Goal: Task Accomplishment & Management: Manage account settings

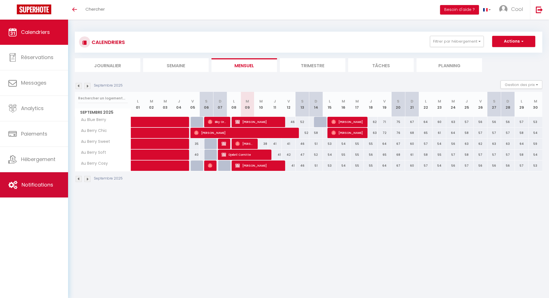
click at [45, 187] on span "Notifications" at bounding box center [38, 184] width 32 height 7
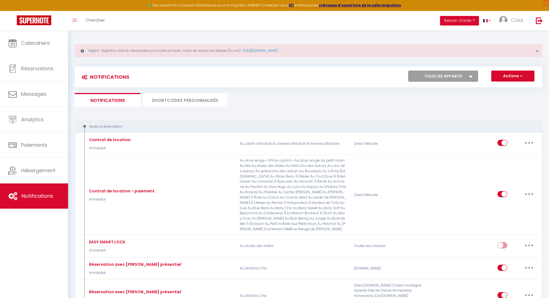
click at [193, 105] on li "SHORTCODES PERSONNALISÉS" at bounding box center [185, 100] width 84 height 14
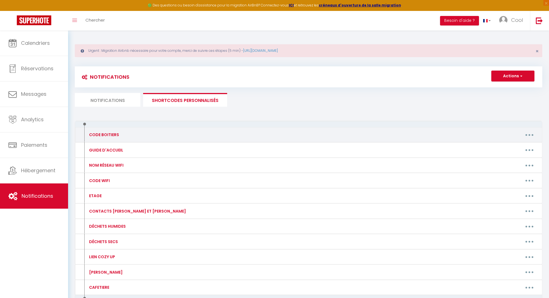
click at [526, 133] on button "button" at bounding box center [530, 134] width 16 height 9
click at [508, 145] on link "Editer" at bounding box center [514, 148] width 41 height 10
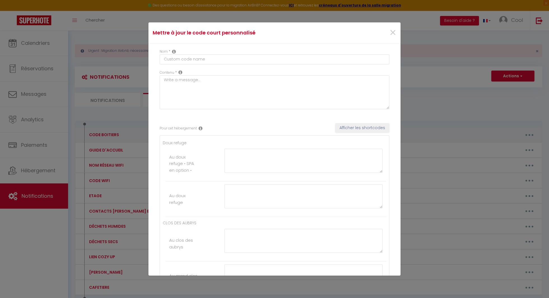
type input "CODE BOITIERS"
type textarea "Code des boitiers de clés"
type textarea "2020"
type textarea "0036"
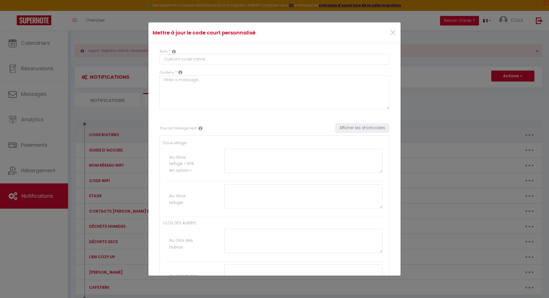
type textarea "9816"
type textarea "1920"
type textarea "7575"
type textarea "0036"
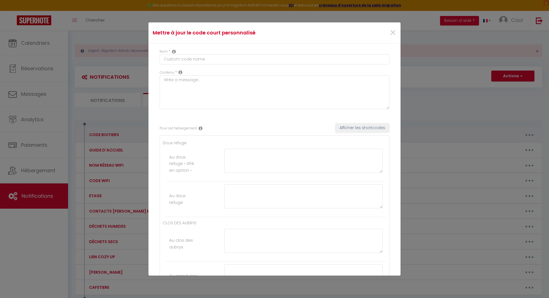
type textarea "1609"
type textarea "3006"
type textarea "0139"
type textarea "2020"
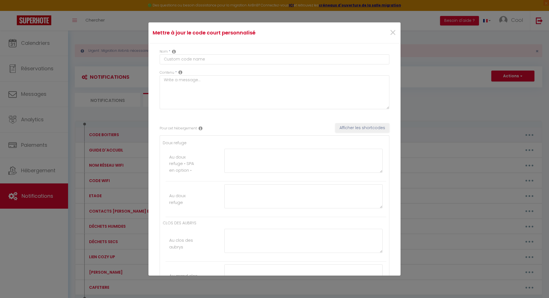
type textarea "0265"
type textarea "8967"
type textarea "3656"
type textarea "3634"
type textarea "9816"
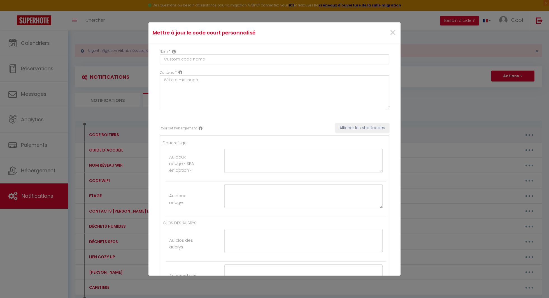
type textarea "9816"
type textarea "1836"
type textarea "9036"
type textarea "3636"
type textarea "0199"
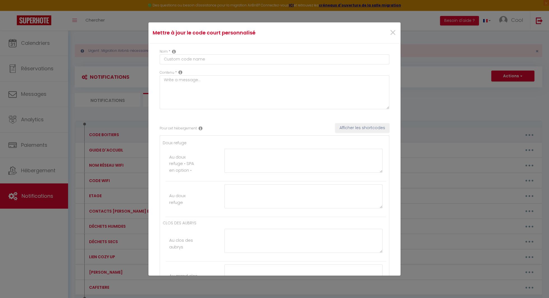
type textarea "1920"
type textarea "4269"
type textarea "3267"
type textarea "3612"
type textarea "1985"
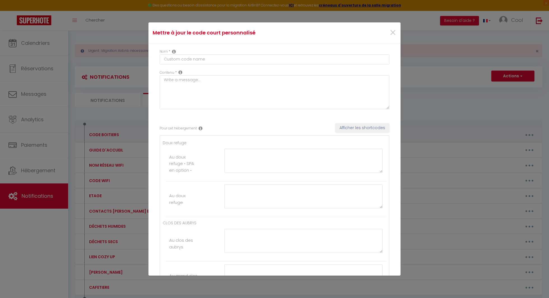
type textarea "1988"
type textarea "2508"
type textarea "8848"
type textarea "1008"
type textarea "1569"
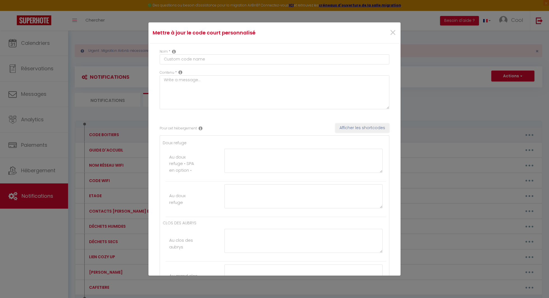
type textarea "3492"
type textarea "4673"
type textarea "3927"
type textarea "9936"
type textarea "2512"
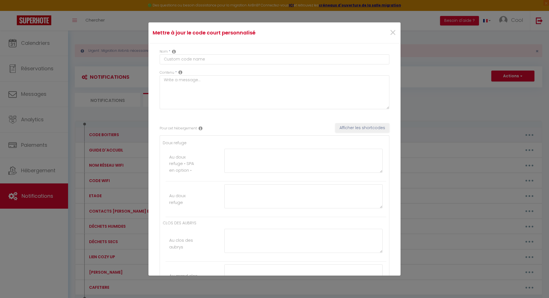
type textarea "1920"
type textarea "1131"
type textarea "5128"
type textarea "3698"
type textarea "0143"
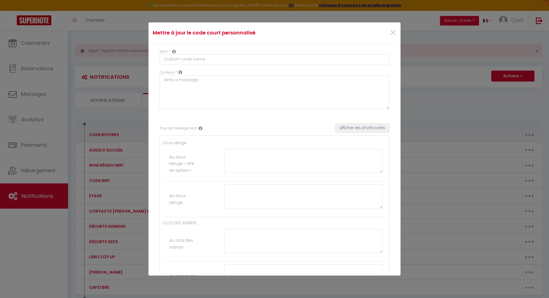
type textarea "3632"
type textarea "2301"
type textarea "1609"
type textarea "3677"
type textarea "7537"
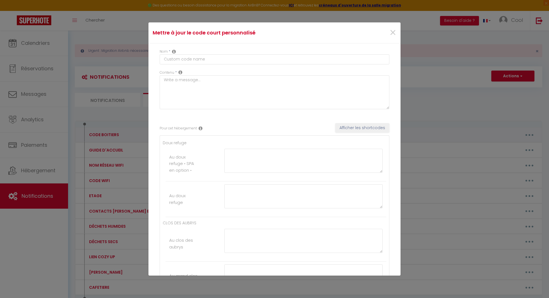
type textarea "3110"
type textarea "2703"
type textarea "9816"
type textarea "1136#"
type textarea "1275#"
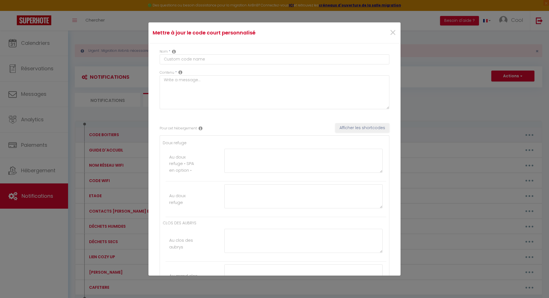
type textarea "1920"
type textarea "0265"
type textarea "3006"
type textarea "7575"
type textarea "0139"
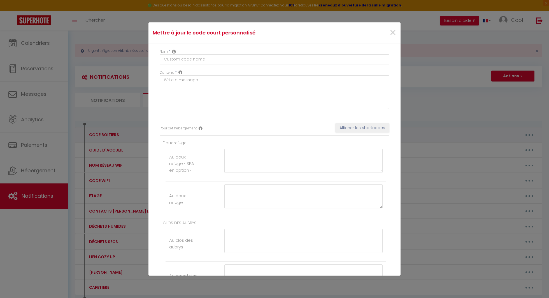
type textarea "1920"
type textarea "2020"
type textarea "0036"
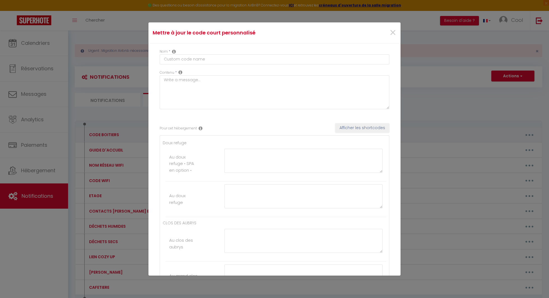
type textarea "0713"
type textarea "6807"
type textarea "1920"
type textarea "3656"
type textarea "3634"
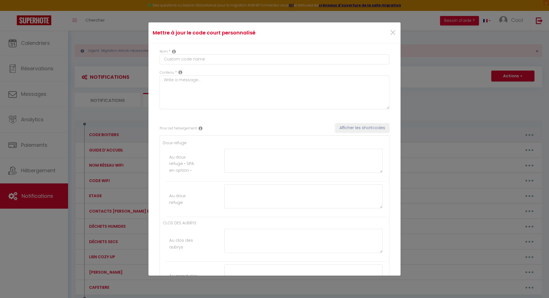
type textarea "3636"
type textarea "3612"
type textarea "1920"
type textarea "4269"
type textarea "3267"
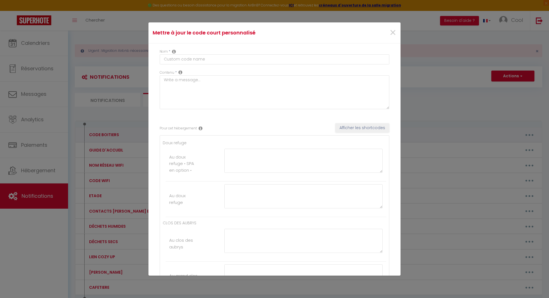
type textarea "4155"
type textarea "1985"
type textarea "1988"
type textarea "1131"
type textarea "1789"
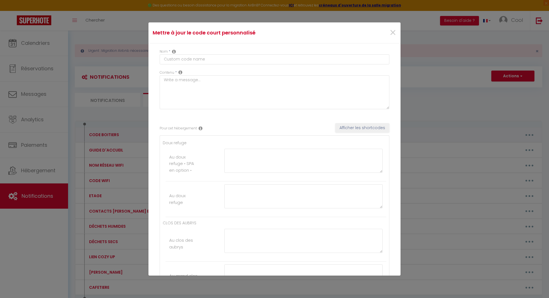
type textarea "0153"
type textarea "0186"
type textarea "1569"
type textarea "3492"
type textarea "4673"
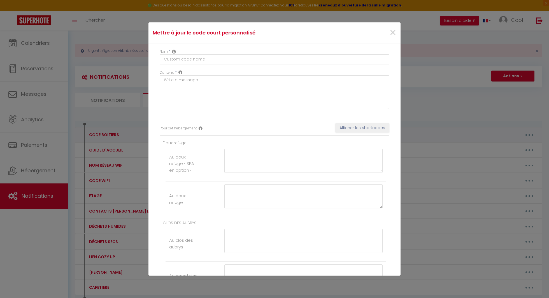
type textarea "3927"
type textarea "5128"
type textarea "0070"
type textarea "7000"
type textarea "0007"
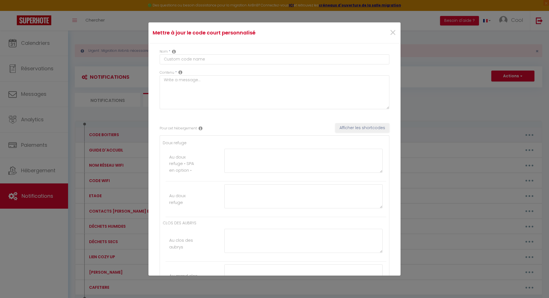
type textarea "7777"
type textarea "1756"
type textarea "7432"
type textarea "2441"
type textarea "0299"
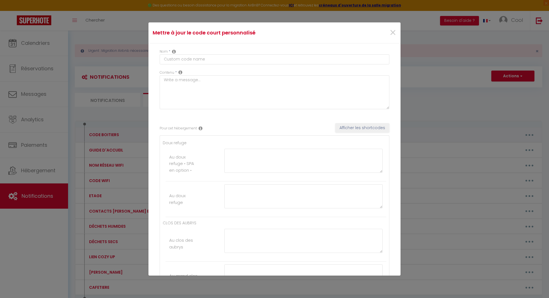
type textarea "3022"
type textarea "9156"
type textarea "6344"
type textarea "0153"
type textarea "0186"
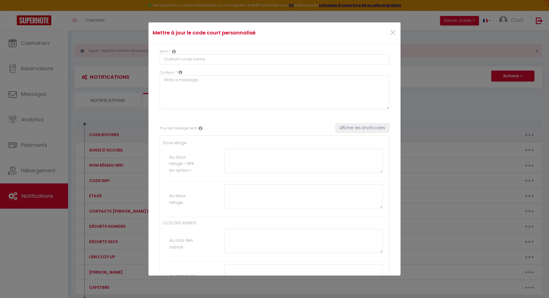
type textarea "1970"
type textarea "1789"
type textarea "8031"
type textarea "0036"
type textarea "1850"
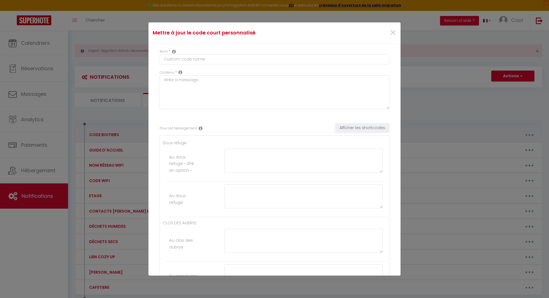
type textarea "3698"
type textarea "0143"
type textarea "3632"
type textarea "2301"
type textarea "1609"
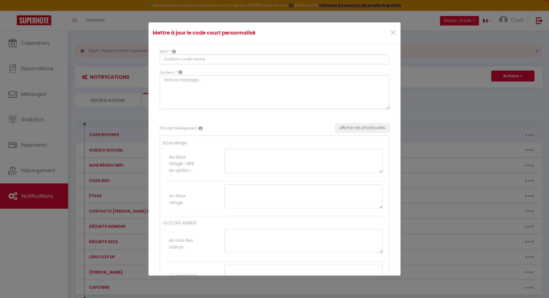
type textarea "3677"
type textarea "7537"
type textarea "0070"
type textarea "7000"
type textarea "0007"
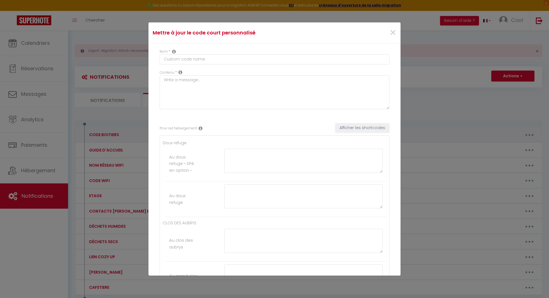
type textarea "7777"
type textarea "3636"
type textarea "1970"
type textarea "6807"
type textarea "1609"
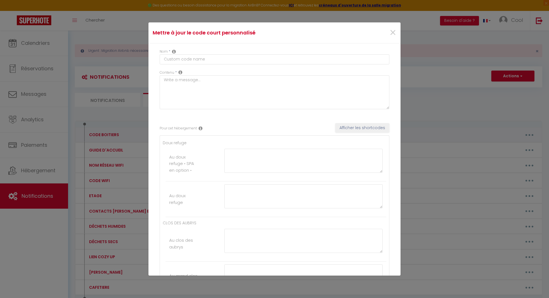
type textarea "0713"
type textarea "3636"
type textarea "4155"
type textarea "8031"
type textarea "8967"
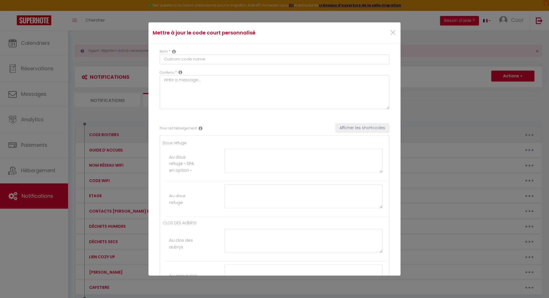
type textarea "1920"
type textarea "962 272 78"
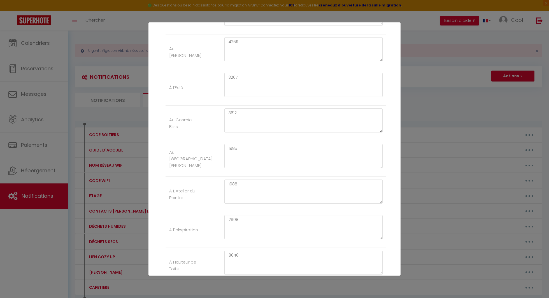
scroll to position [1081, 0]
click at [262, 152] on textarea "1985" at bounding box center [304, 157] width 158 height 24
type textarea "2025"
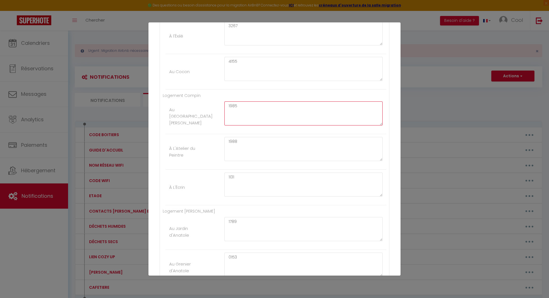
click at [243, 101] on textarea "1985" at bounding box center [304, 113] width 158 height 24
type textarea "2025"
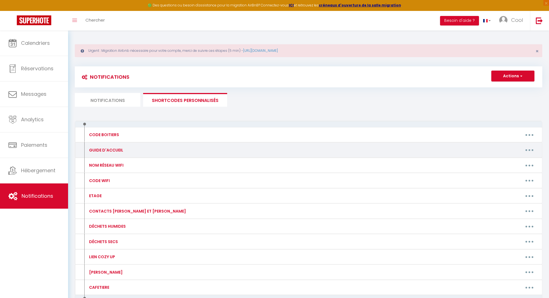
click at [529, 149] on icon "button" at bounding box center [530, 150] width 2 height 2
click at [508, 162] on link "Editer" at bounding box center [514, 163] width 41 height 10
type input "GUIDE D'ACCUEIL"
type textarea "Guide d'accueil"
type textarea "https://drive.google.com/file/d/10iuhN6jGo0lb3S24eESWkGI57XetZPTL/view?usp=shar…"
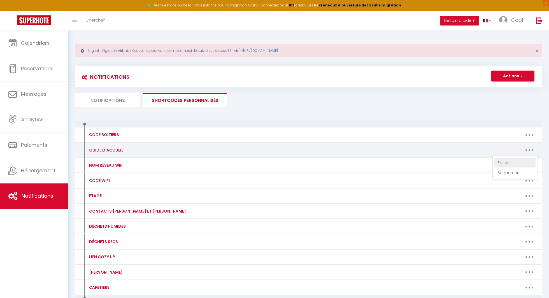
type textarea "https://drive.google.com/file/d/10iuhN6jGo0lb3S24eESWkGI57XetZPTL/view?usp=shar…"
type textarea "https://drive.google.com/file/d/1di4cloHQU4zMxkwTm7W4btQTeTa5zu5Y/view?usp=shar…"
type textarea "https://drive.google.com/file/d/1SjHTXJjMQTAgjEu-G-PD4kopoooa40hS/view?usp=shar…"
type textarea "https://drive.google.com/file/d/1DveYZFGqFn8gx86EdNqGc3s-p8ByPsVp/view?usp=shar…"
type textarea "https://www.canva.com/design/DAGGu5Y-n7s/8wv9mI45iAt6CFrbDsgHlA/view?utm_conten…"
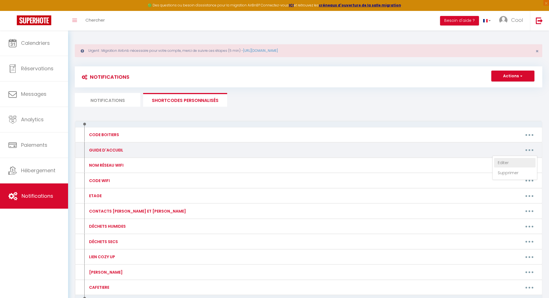
type textarea "https://drive.google.com/file/d/1HMbUUWAbV0aKWcCk1vW_6JEWpNpNcBjH/view?usp=shar…"
type textarea "https://drive.google.com/file/d/1DljKagEImZjDjsnq_7GmUH5kz9DIIXCy/view?usp=shar…"
type textarea "https://drive.google.com/file/d/16cjURYtWIJtwFn67ENDdLKidgWcr3-YK/view?usp=shar…"
type textarea "https://drive.google.com/file/d/1mPQH67SOgmZyG3guu4vQ2l7lKUpp0Q6H/view?usp=shar…"
type textarea "https://drive.google.com/file/d/1-EFQATY9IOuNqMsytJK_Ontvg65y-Sug/view?usp=shar…"
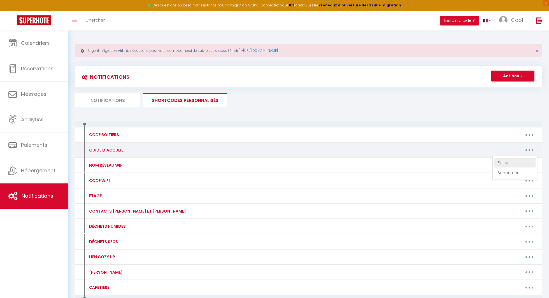
type textarea "https://drive.google.com/file/d/12F3CRi4m2VkyozuKfw11zBbnAnoFTh6r/view?usp=shar…"
type textarea "https://drive.google.com/file/d/10iuhN6jGo0lb3S24eESWkGI57XetZPTL/view?usp=shar…"
type textarea "https://drive.google.com/file/d/1a_Vm75FDNc5BhBnY-XbrcDJiY7f973vq/view?usp=shar…"
type textarea "https://drive.google.com/file/d/1RmoOBxQE2SiZJUdgjBGL6hMQJYy-9YZ9/view?usp=shar…"
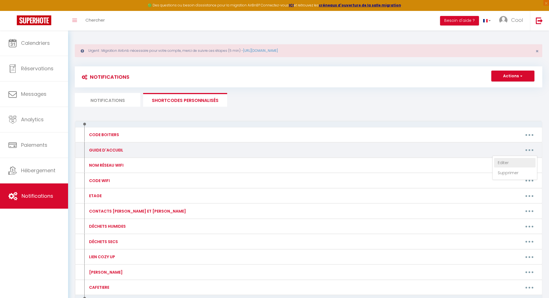
type textarea "https://drive.google.com/file/d/1BWHsXVILCj0wJB9f3Z4wLF4uUrMB-2tr/view?usp=shar…"
type textarea "https://drive.google.com/file/d/1AmWvbeRufjiwubqQn_bzfqN62y7m63SQ/view?usp=shar…"
type textarea "https://drive.google.com/file/d/1sZloQeaF_nY8QrJ_RxPUjbLTnDol4Z8z/view?usp=shar…"
type textarea "https://drive.google.com/file/d/10E6b6zYtgSE9eXAQ9lRtb8fCySPEaeWV/view?usp=shar…"
type textarea "https://bit.ly/46d6Ebp"
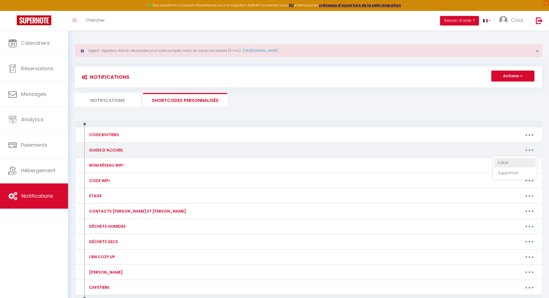
type textarea "https://drive.google.com/file/d/1olAKe7r8gHP9wyzaAX9QjTprPnrpih15/view?usp=shar…"
type textarea "https://drive.google.com/file/d/1FG81x3FKZBkagqwbHtgJMyj24ScgJFWR/view?usp=shar…"
type textarea "https://www.canva.com/design/DAGOZ_xA6Ck/scpHFVQqSQ4q2_1dou-ouw/view?utm_conten…"
type textarea "https://www.canva.com/design/DAGOZ7yhUr8/xB44KZFXlYM528LfPgqQrw/view?utm_conten…"
type textarea "https://www.canva.com/design/DAGOZ4dnjWI/bfYeMBNRzFwkwT473il_hQ/view?utm_conten…"
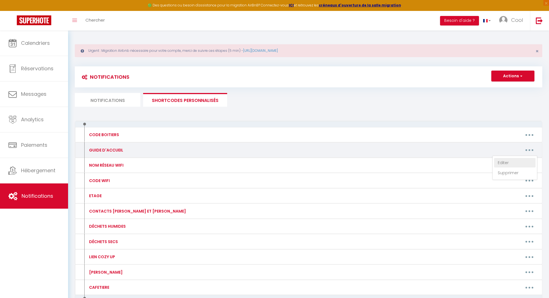
type textarea "https://drive.google.com/file/d/1nSK5MDbqOzMtuoYamxIU22Lx8uDgad3T/view?usp=shar…"
type textarea "https://drive.google.com/file/d/16VhxAxbVCf5ZKtqmQGuZqUjs-NG5W1Mp/view?usp=shar…"
type textarea "https://drive.google.com/file/d/1ol_jUdnyjdt83oSGjXdvX2op7hurYzEj/view?usp=shar…"
type textarea "https://drive.google.com/file/d/1_M0enFpk3ukD1mMJMv2AqJ8fUR-5cFGE/view?usp=shar…"
type textarea "https://drive.google.com/file/d/12P2jwg78xXaQfAG9iuOX8mg3gDZKYrx0/view?usp=shar…"
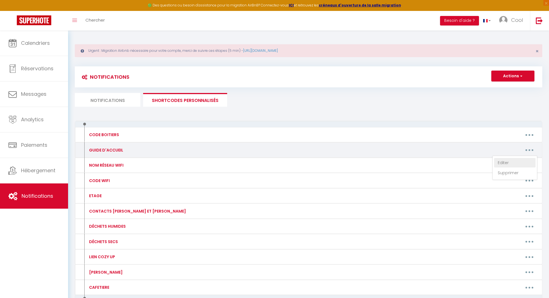
type textarea "https://drive.google.com/file/d/1IrVfu18M-UCszuGUAOyKTyRLT2EC6iKG/view?usp=shar…"
type textarea "https://www.canva.com/design/DAGUTwLP7s4/kjtHT3Ljn6s9vHwJ6bUOhw/view?utm_conten…"
type textarea "https://www.canva.com/design/DAGFqqCND6U/dwdD7_azkDmw-H28t7f3YQ/view?utm_conten…"
type textarea "https://www.canva.com/design/DAGFp8cKceM/Qz5IirmvNi-aaXImIkSTLA/view?utm_conten…"
type textarea "https://www.canva.com/design/DAGUT7EDBR4/yIfa58dFm7ww_xAG7tQ-1g/view?utm_conten…"
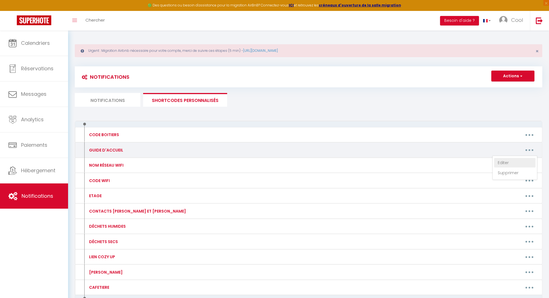
type textarea "https://www.canva.com/design/DAGGI--Afbs/JmLGyWgGlO4-AyTeMbLMNg/view?utm_conten…"
type textarea "https://www.canva.com/design/DAGEv-Oul4c/fm5GcYGF7J1P4C_f-yYBLA/view?utm_conten…"
type textarea "https://www.canva.com/design/DAGGu5Y-n7s/8wv9mI45iAt6CFrbDsgHlA/view?utm_conten…"
type textarea "https://www.canva.com/design/DAGFDJHQYAk/bF4k9vYuLiEYx9HoN6pnNg/view?utm_conten…"
type textarea "https://www.canva.com/design/DAGJOMhh6Ho/EDV6t-Cv9IquNAdZ9dr6rw/view?utm_conten…"
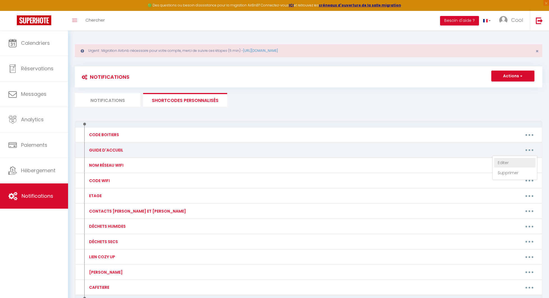
type textarea "https://www.canva.com/design/DAGRFyi2aQw/oAvt2rvEYHK2x94YLw5kEw/view?utm_conten…"
type textarea "https://www.canva.com/design/DAGRAFBeUoM/CeU97eQcIngwdqI-kmFQxQ/view?utm_conten…"
type textarea "https://www.canva.com/design/DAGOVKseVtQ/3ho3WSJ7JIJSO4r7CtDCHw/view?utm_conten…"
type textarea "https://www.canva.com/design/DAGNEFh79UY/6nwcI-5L2uS-3kDpqaqv9w/view?utm_conten…"
type textarea "https://www.canva.com/design/DAGNizIXIxg/wyBNTDAjklZLClOXEifznA/view?utm_conten…"
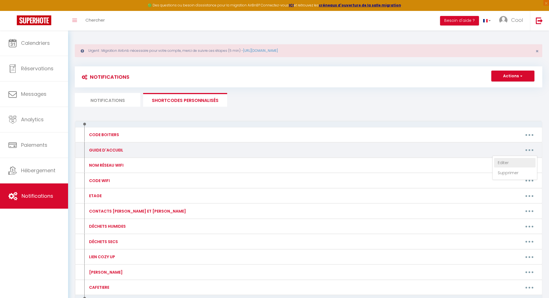
type textarea "https://www.canva.com/design/DAGPxyuZL6U/x-J1rora_7_6AHAM2EMHpw/view?utm_conten…"
type textarea "https://www.canva.com/design/DAGPyAaTKQI/YJqWCfBC-Zi8rJWEq62Qqg/view?utm_conten…"
type textarea "https://www.canva.com/design/DAGbFBSfOkI/v-p0Yr0bdGiiEQ7HoOf0qQ/view?utm_conten…"
type textarea "https://www.canva.com/design/DAGnQ4DPYVs/Spswwe_XE9YgmWpaNh0Byw/view?utm_conten…"
type textarea "https://drive.google.com/file/d/18c62Eecoajudg95kLXpb7yfP9DCgJ4tN/view?usp=shar…"
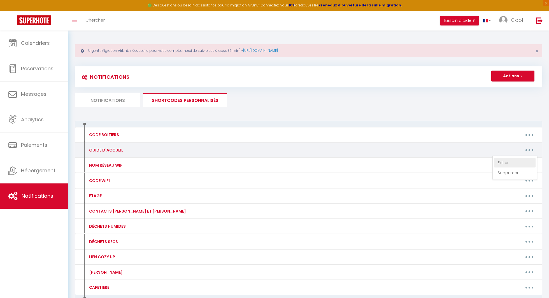
type textarea "https://www.canva.com/design/DAGrvFol9oc/Teei7pcbYUAfGSEQ5Jsh0g/view?utm_conten…"
type textarea "https://www.canva.com/design/DAGrvIE4URc/N3zA9KnVEvjHdwXYmmKDtg/view?utm_conten…"
type textarea "https://drive.google.com/file/d/1HMbUUWAbV0aKWcCk1vW_6JEWpNpNcBjH/view?usp=shar…"
type textarea "https://drive.google.com/file/d/16rPHKcsAaQfJYfHZl6dWbjLihRrtDQrI/view?usp=shar…"
type textarea "https://drive.google.com/file/d/1a_Vm75FDNc5BhBnY-XbrcDJiY7f973vq/view?usp=shar…"
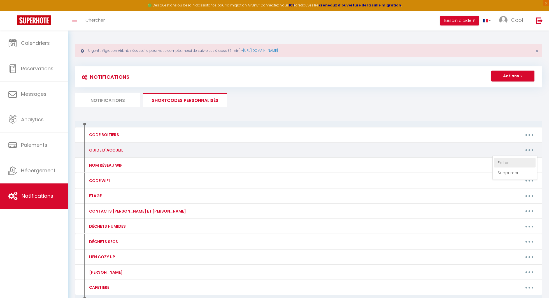
type textarea "https://drive.google.com/file/d/1-EFQATY9IOuNqMsytJK_Ontvg65y-Sug/view?usp=shar…"
type textarea "https://drive.google.com/file/d/1DljKagEImZjDjsnq_7GmUH5kz9DIIXCy/view?usp=shar…"
type textarea "https://drive.google.com/file/d/12F3CRi4m2VkyozuKfw11zBbnAnoFTh6r/view?usp=shar…"
type textarea "https://drive.google.com/file/d/1iNiXUU7z74QNS0x0IOMFNYpvN8RWTy6G/view?usp=shar…"
type textarea "https://drive.google.com/file/d/10iuhN6jGo0lb3S24eESWkGI57XetZPTL/view?usp=shar…"
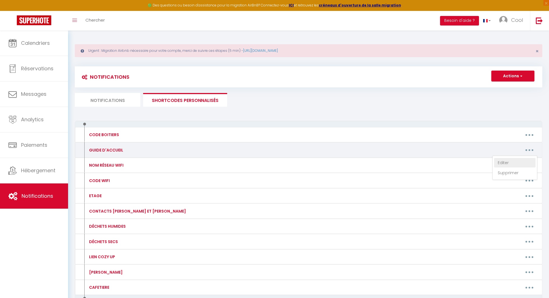
type textarea "https://drive.google.com/file/d/10iuhN6jGo0lb3S24eESWkGI57XetZPTL/view?usp=shar…"
type textarea "https://drive.google.com/file/d/16cjURYtWIJtwFn67ENDdLKidgWcr3-YK/view?usp=shar…"
type textarea "https://drive.google.com/file/d/1di4cloHQU4zMxkwTm7W4btQTeTa5zu5Y/view?usp=shar…"
type textarea "https://drive.google.com/file/d/1SjHTXJjMQTAgjEu-G-PD4kopoooa40hS/view?usp=shar…"
type textarea "https://drive.google.com/file/d/1DveYZFGqFn8gx86EdNqGc3s-p8ByPsVp/view?usp=shar…"
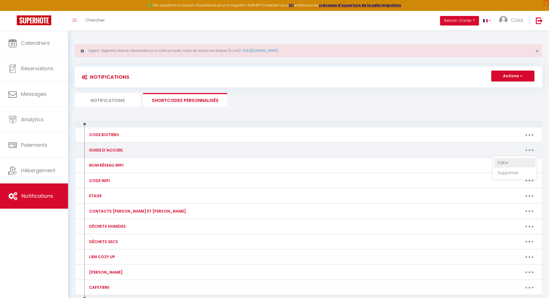
type textarea "https://drive.google.com/file/d/1QEK6VOIAMWUHzcka1vrFy341xTDJ8Dg1/view?usp=shar…"
type textarea "https://www.canva.com/design/DAGWXkNIS7M/o6d0c9krwbrWICTsSC5iAw/view?utm_conten…"
type textarea "https://drive.google.com/file/d/14gvTp0TftYTUFGLVxtc_OeZloQ6qXtOb/view?usp=shar…"
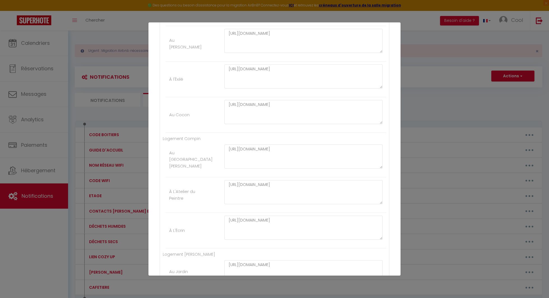
scroll to position [2905, 0]
drag, startPoint x: 298, startPoint y: 135, endPoint x: 214, endPoint y: 123, distance: 84.6
click at [214, 143] on li "Au Jardin de George https://drive.google.com/file/d/16VhxAxbVCf5ZKtqmQGuZqUjs-N…" at bounding box center [276, 161] width 221 height 36
paste textarea "OX0aUF5xgLHCQ8fLcSAFkOhSMB4nMn_M"
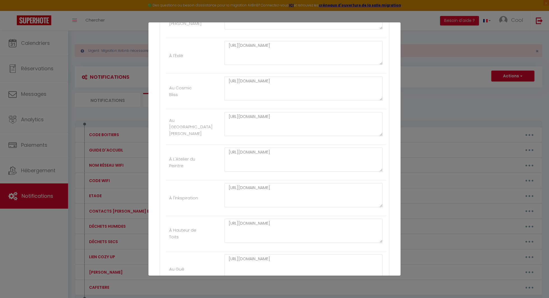
scroll to position [1113, 0]
drag, startPoint x: 301, startPoint y: 113, endPoint x: 218, endPoint y: 101, distance: 83.2
click at [218, 110] on li "Au Jardin de George https://drive.google.com/file/d/16VhxAxbVCf5ZKtqmQGuZqUjs-N…" at bounding box center [276, 128] width 221 height 36
paste textarea "OX0aUF5xgLHCQ8fLcSAFkOhSMB4nMn_M"
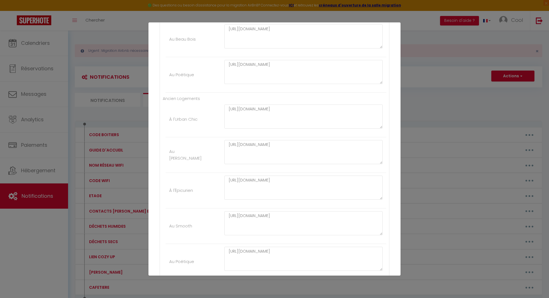
scroll to position [4898, 0]
